Goal: Check status: Check status

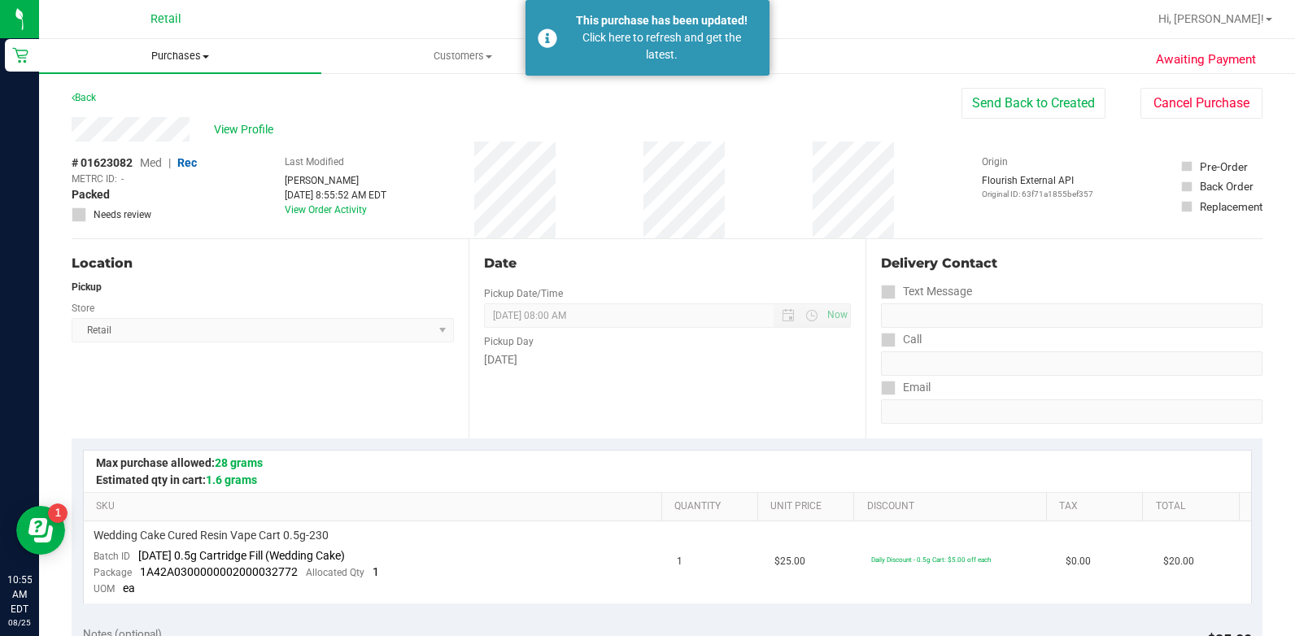
click at [216, 52] on span "Purchases" at bounding box center [180, 56] width 282 height 15
click at [196, 133] on li "All purchases" at bounding box center [180, 138] width 282 height 20
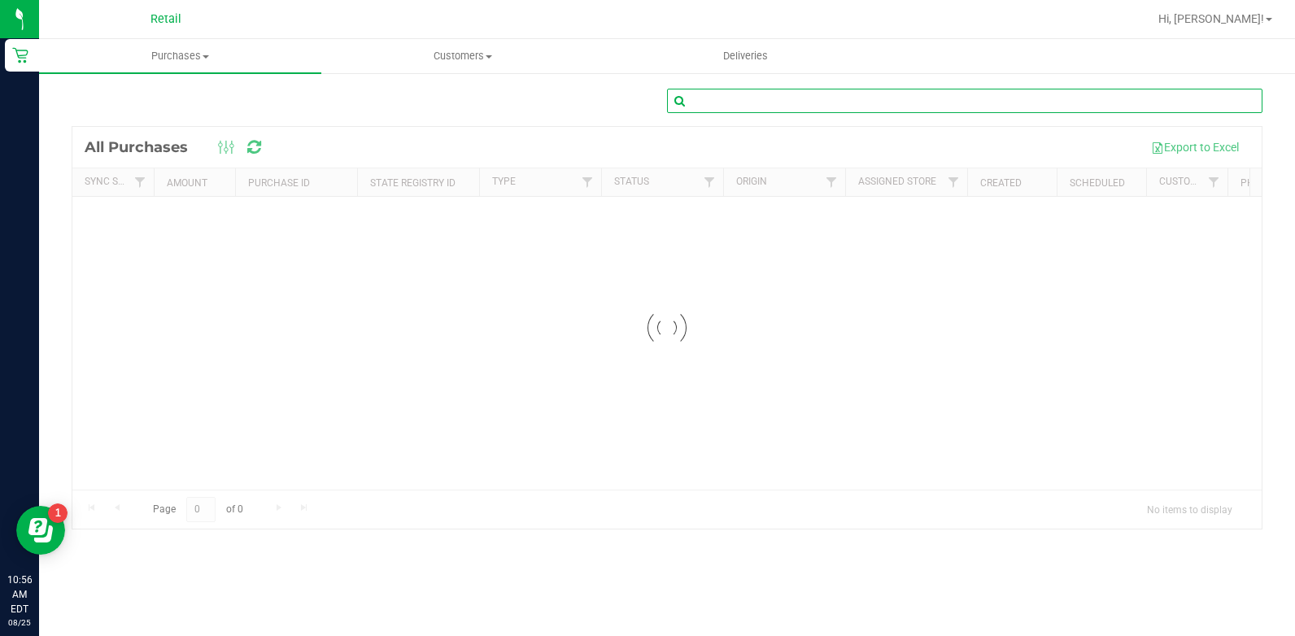
click at [763, 106] on input "text" at bounding box center [964, 101] width 595 height 24
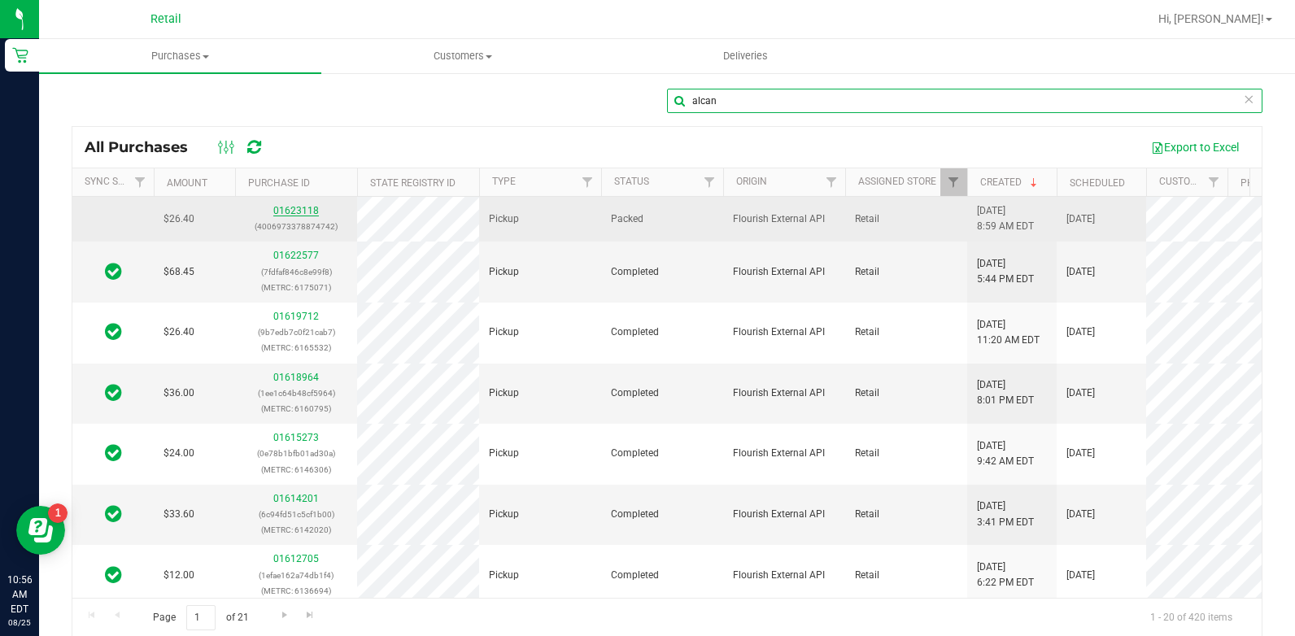
type input "alcan"
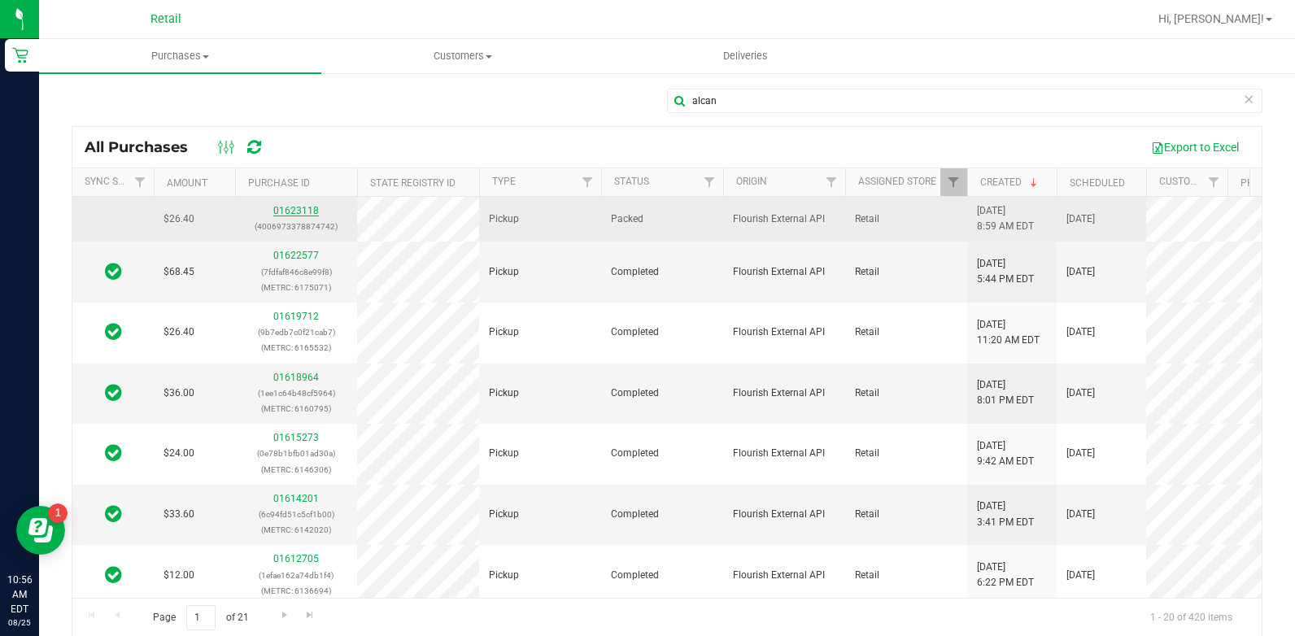
click at [298, 214] on link "01623118" at bounding box center [296, 210] width 46 height 11
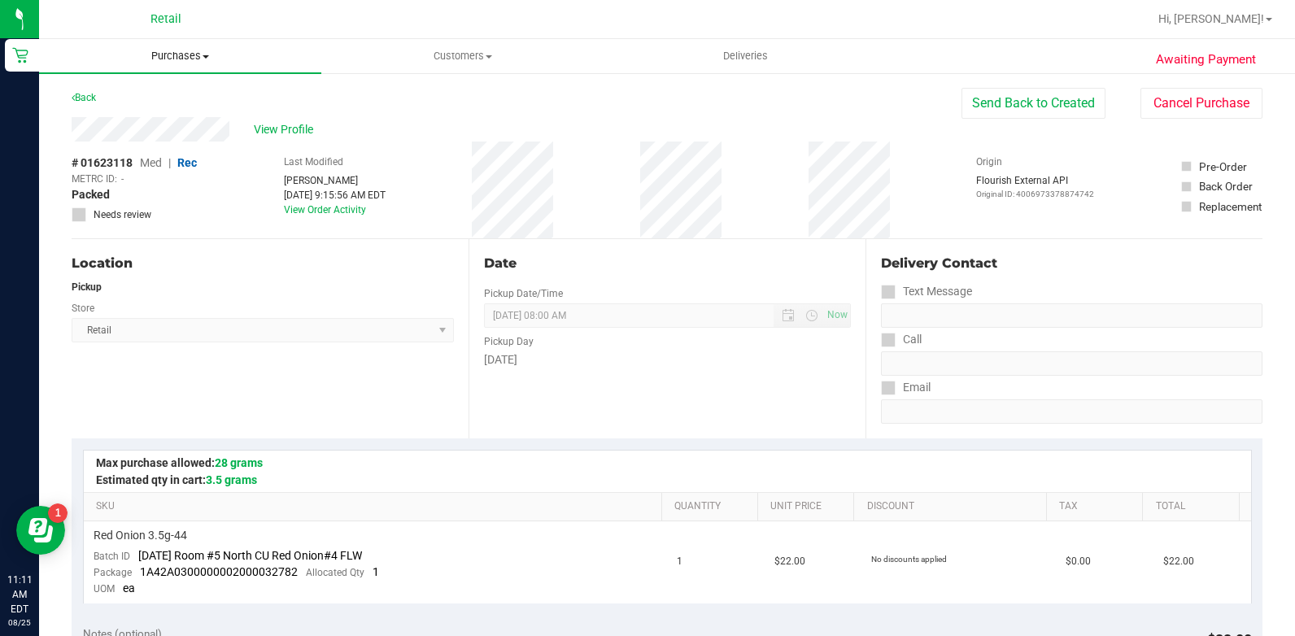
click at [181, 50] on span "Purchases" at bounding box center [180, 56] width 282 height 15
click at [203, 132] on li "All purchases" at bounding box center [180, 138] width 282 height 20
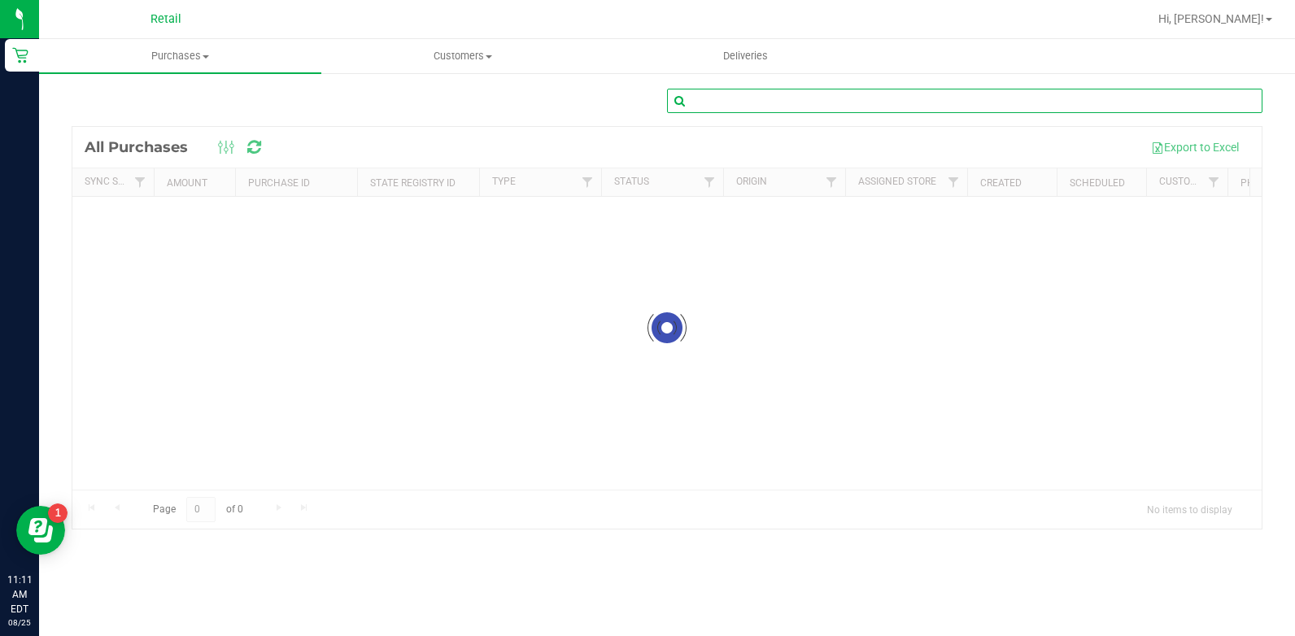
click at [829, 106] on input "text" at bounding box center [964, 101] width 595 height 24
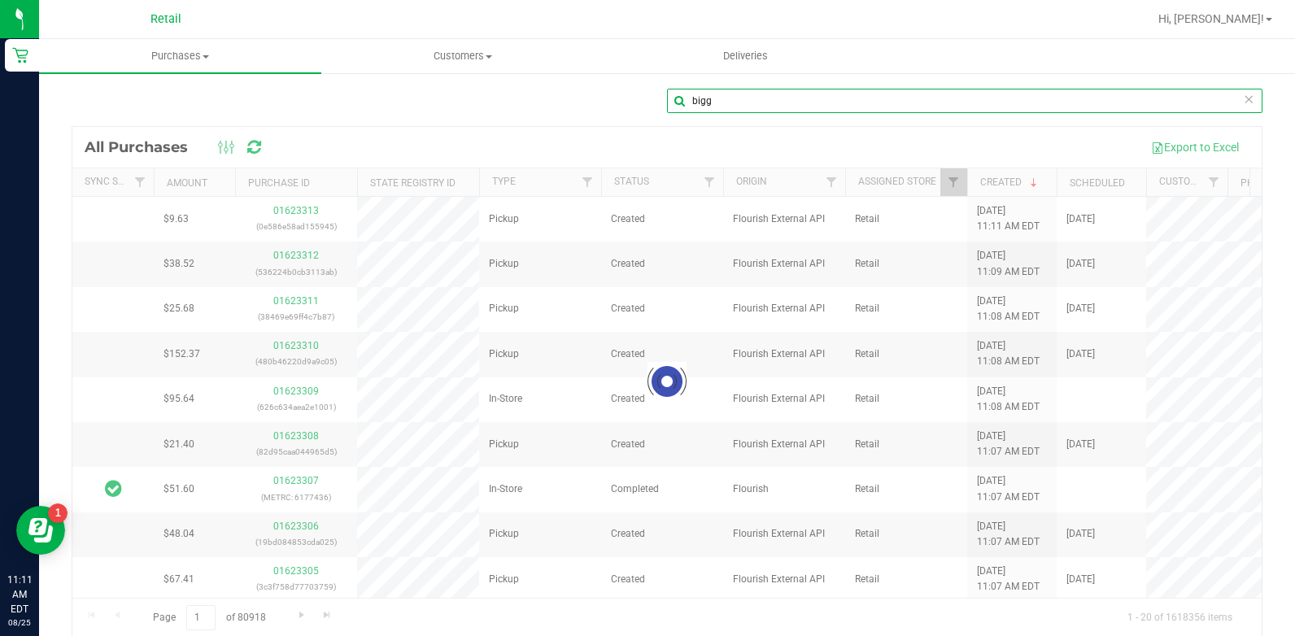
type input "bigg"
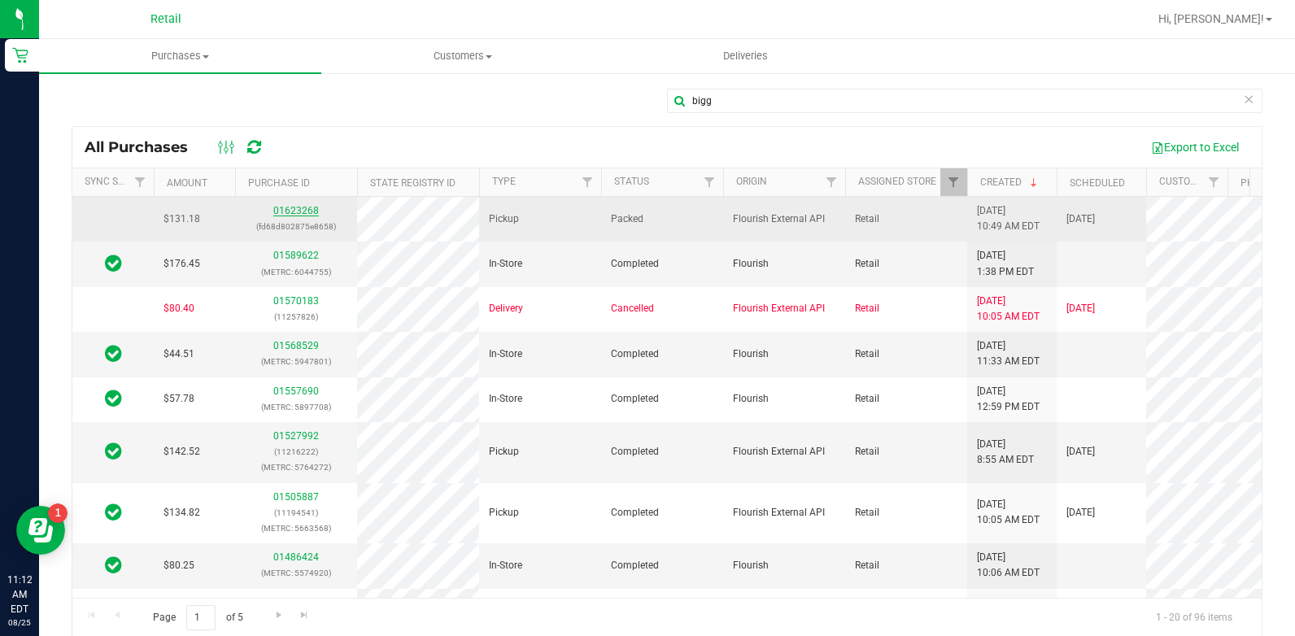
click at [298, 211] on link "01623268" at bounding box center [296, 210] width 46 height 11
